Goal: Find specific page/section

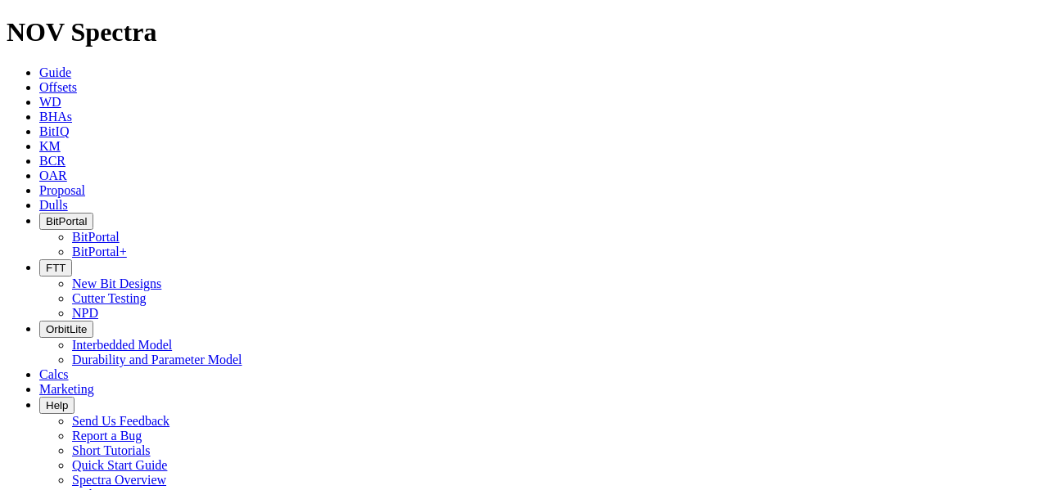
scroll to position [359, 0]
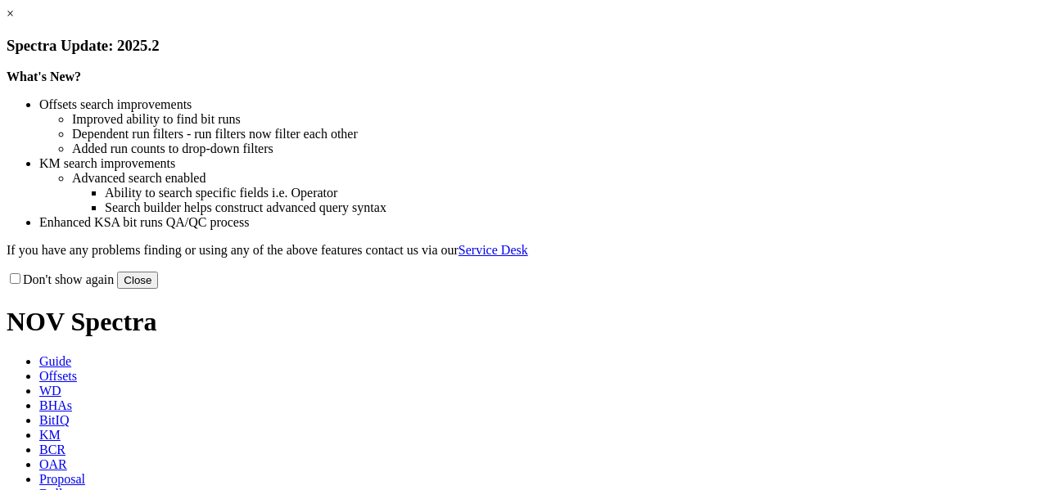
click at [158, 289] on button "Close" at bounding box center [137, 280] width 41 height 17
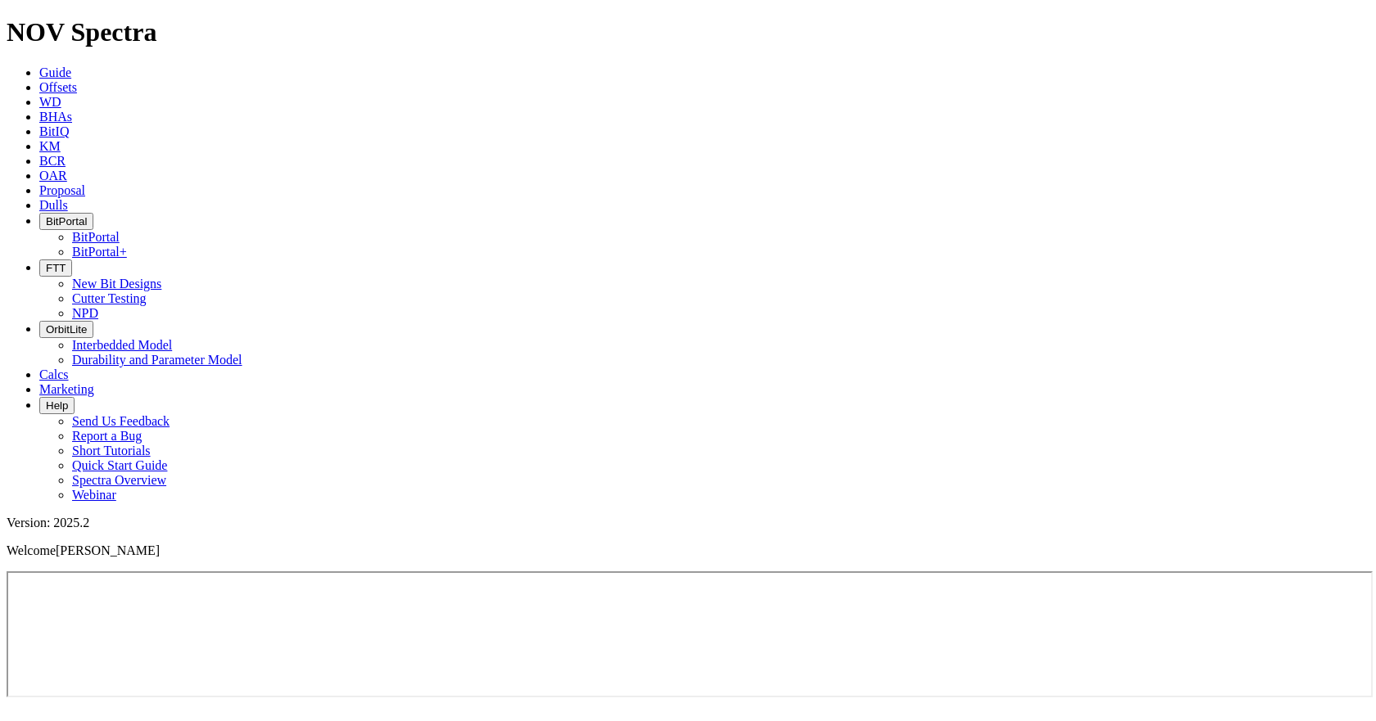
click at [87, 215] on span "BitPortal" at bounding box center [66, 221] width 41 height 12
click at [46, 215] on icon "button" at bounding box center [46, 221] width 0 height 12
